Goal: Task Accomplishment & Management: Manage account settings

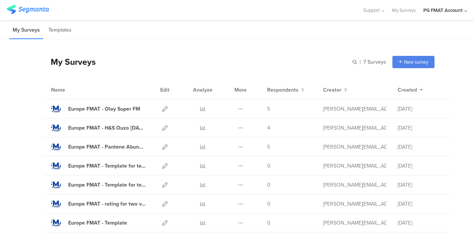
click at [461, 12] on div "PG FMAT Account" at bounding box center [442, 10] width 39 height 7
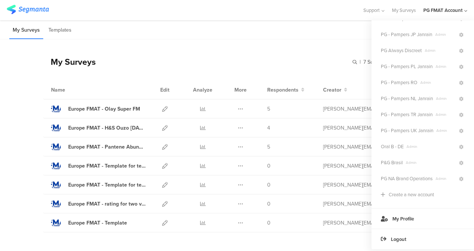
scroll to position [452, 0]
click at [422, 175] on span "PG NA Brand Operations" at bounding box center [407, 178] width 52 height 7
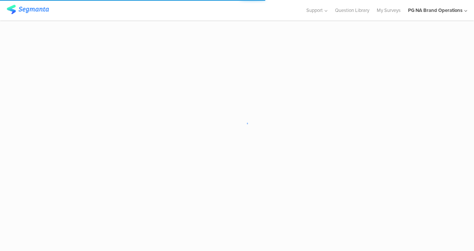
click at [430, 10] on div "PG NA Brand Operations" at bounding box center [435, 10] width 54 height 7
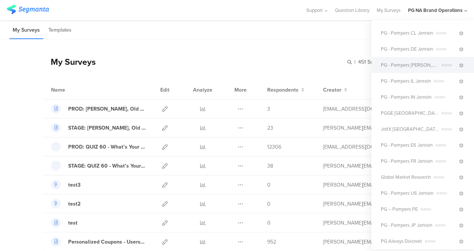
scroll to position [261, 0]
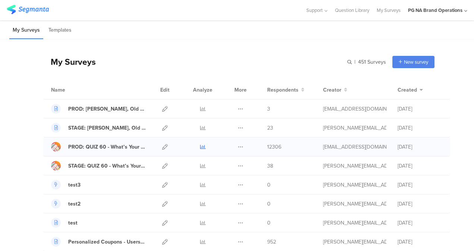
click at [200, 144] on icon at bounding box center [203, 147] width 6 height 6
click at [162, 145] on icon at bounding box center [165, 147] width 6 height 6
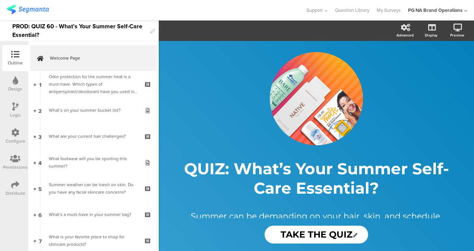
click at [19, 138] on div "Configure" at bounding box center [16, 141] width 20 height 7
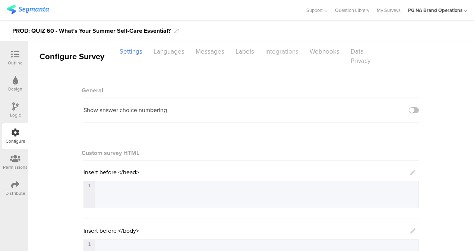
click at [279, 50] on div "Integrations" at bounding box center [282, 51] width 44 height 13
